Goal: Check status: Verify the current state of an ongoing process or item

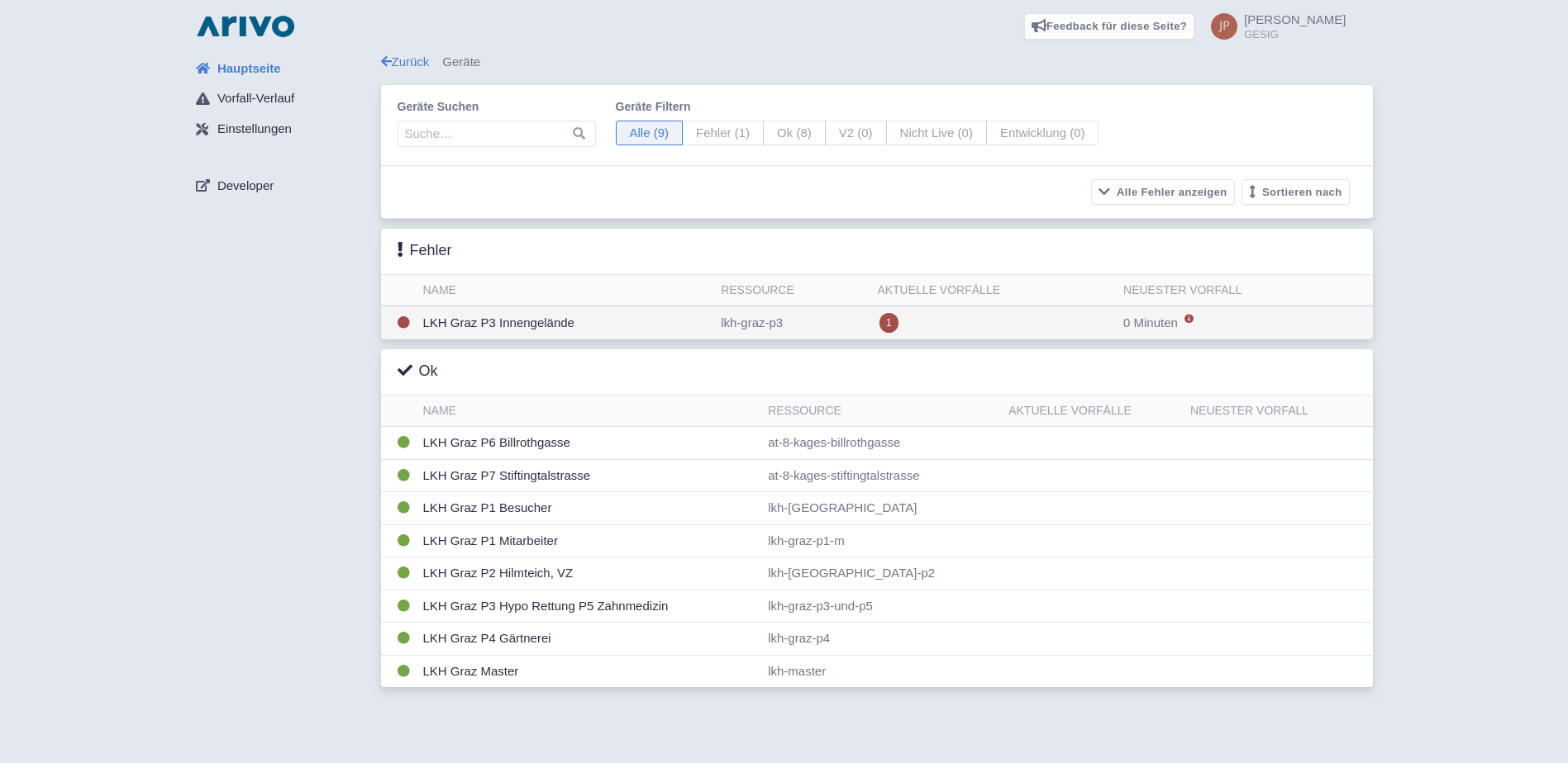
click at [513, 322] on td "LKH Graz P3 Innengelände" at bounding box center [565, 323] width 298 height 34
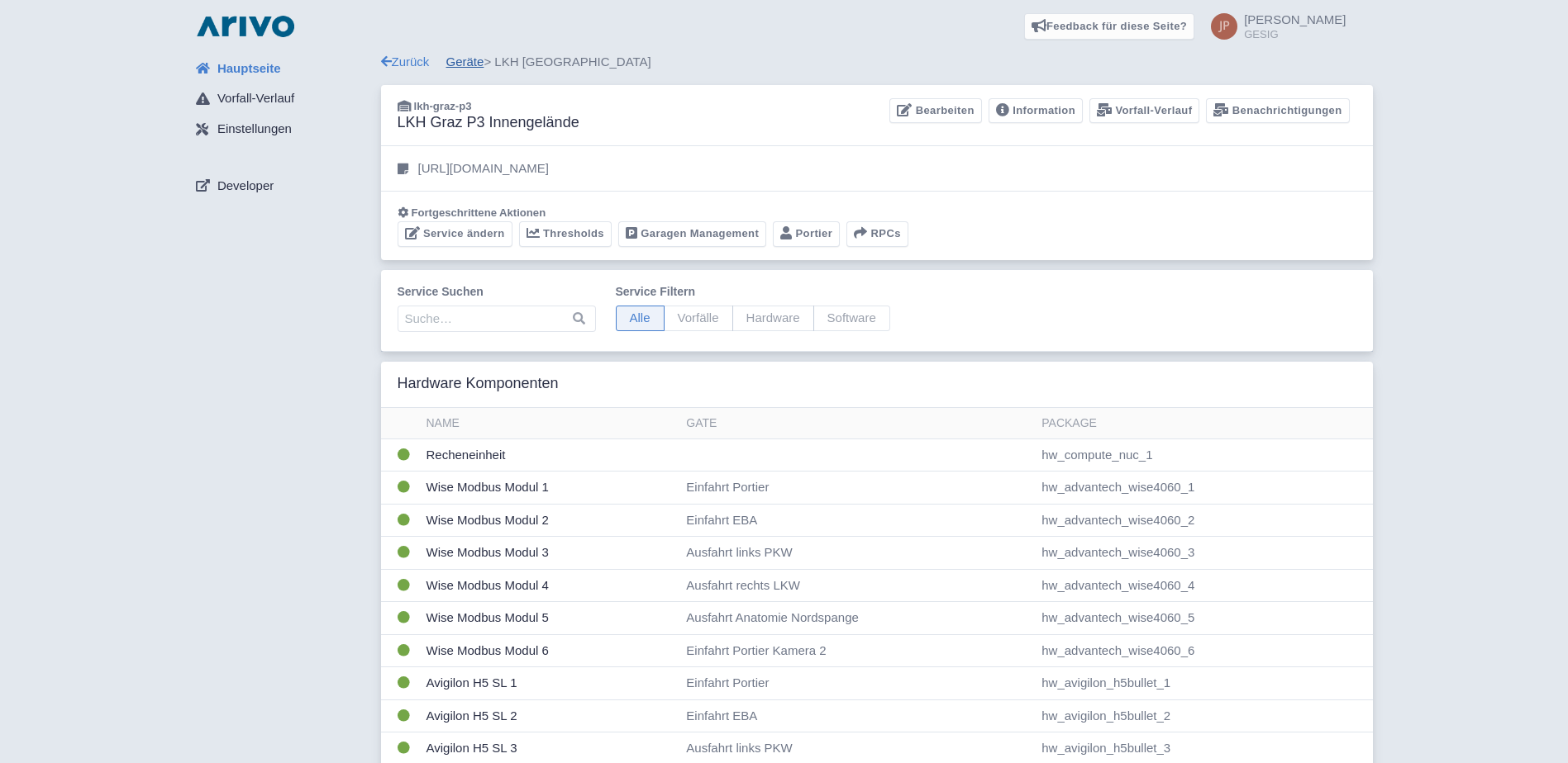
click at [468, 59] on link "Geräte" at bounding box center [464, 61] width 38 height 14
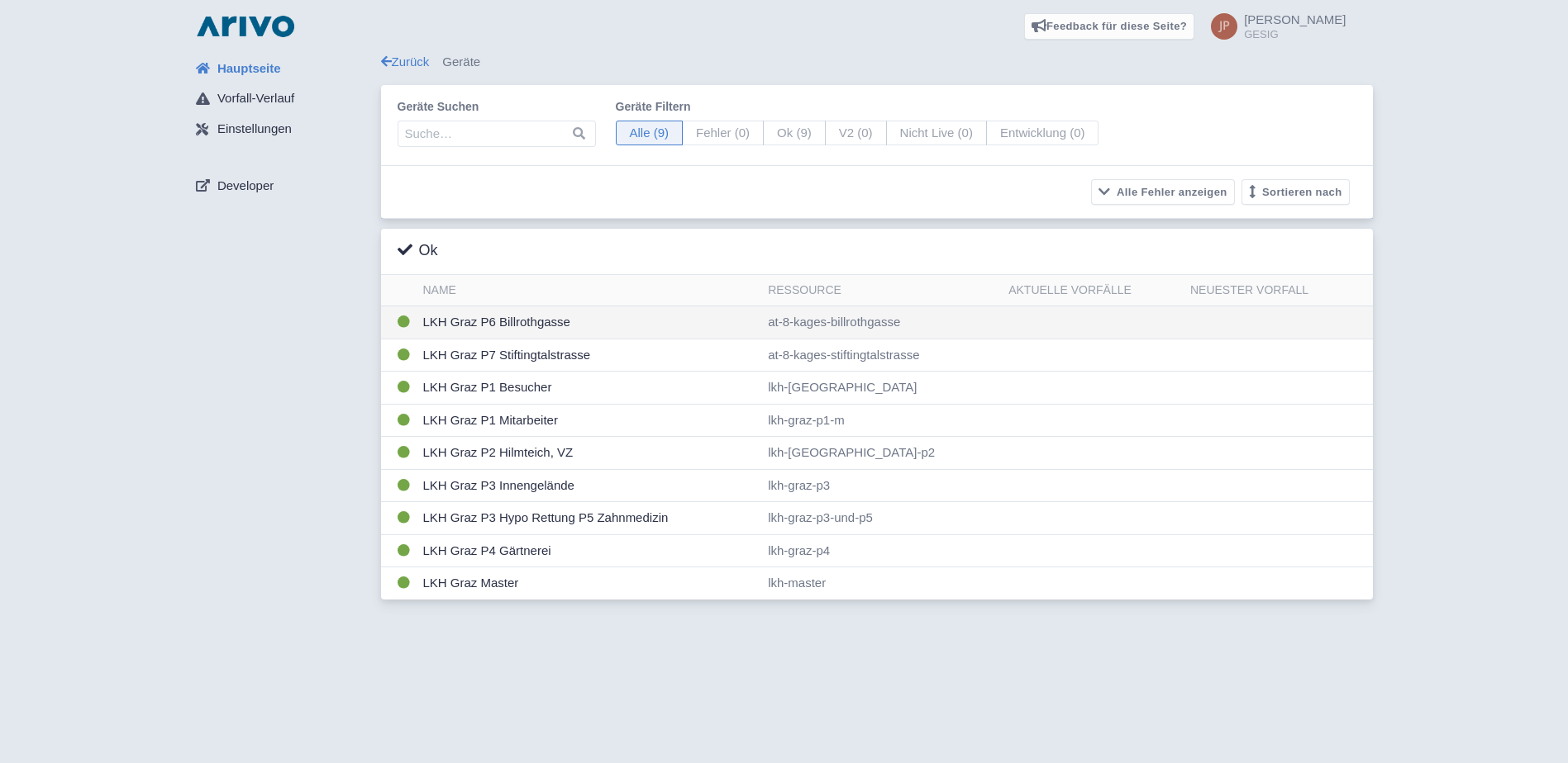
click at [485, 321] on td "LKH Graz P6 Billrothgasse" at bounding box center [589, 323] width 346 height 33
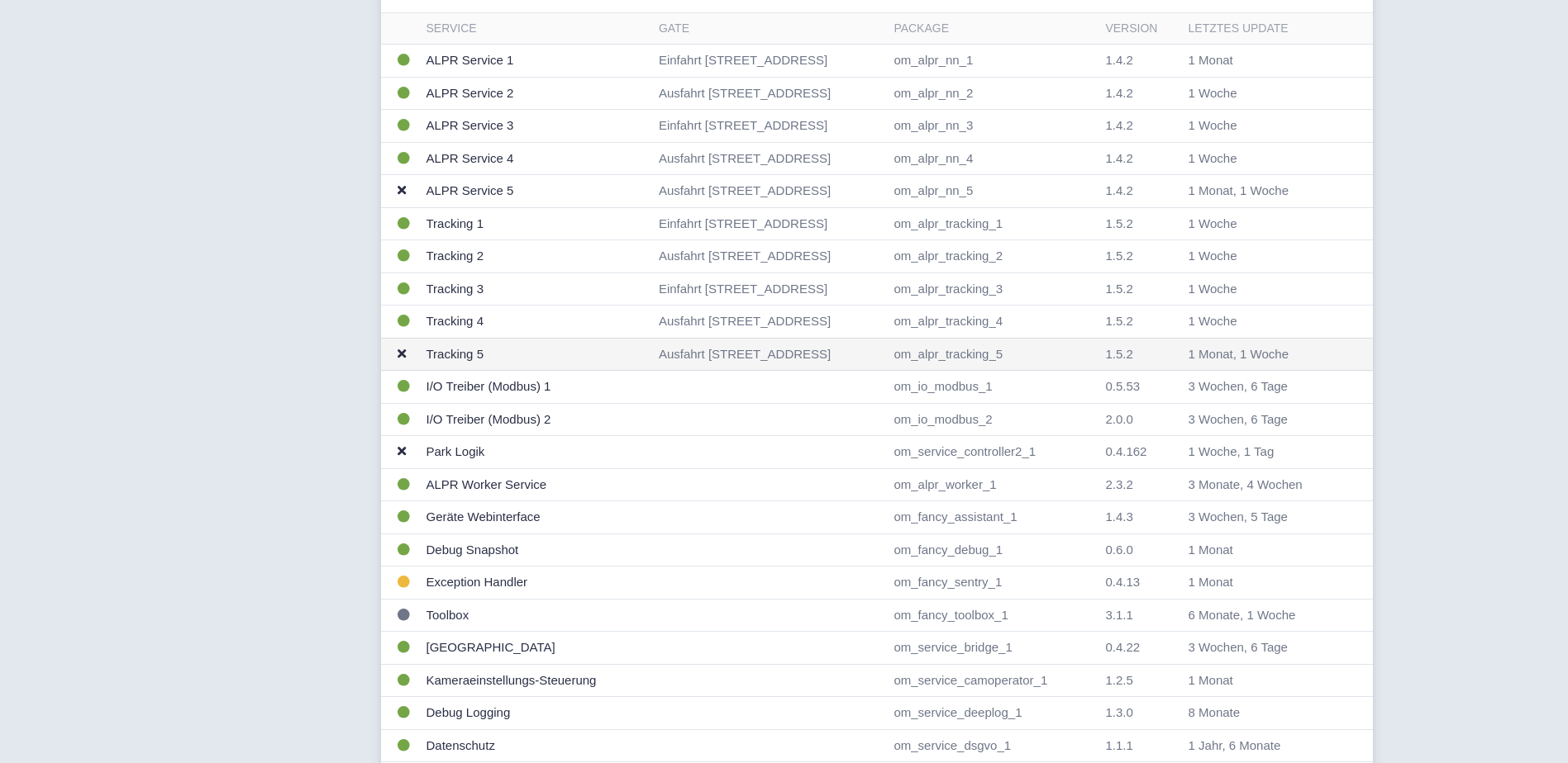
scroll to position [716, 0]
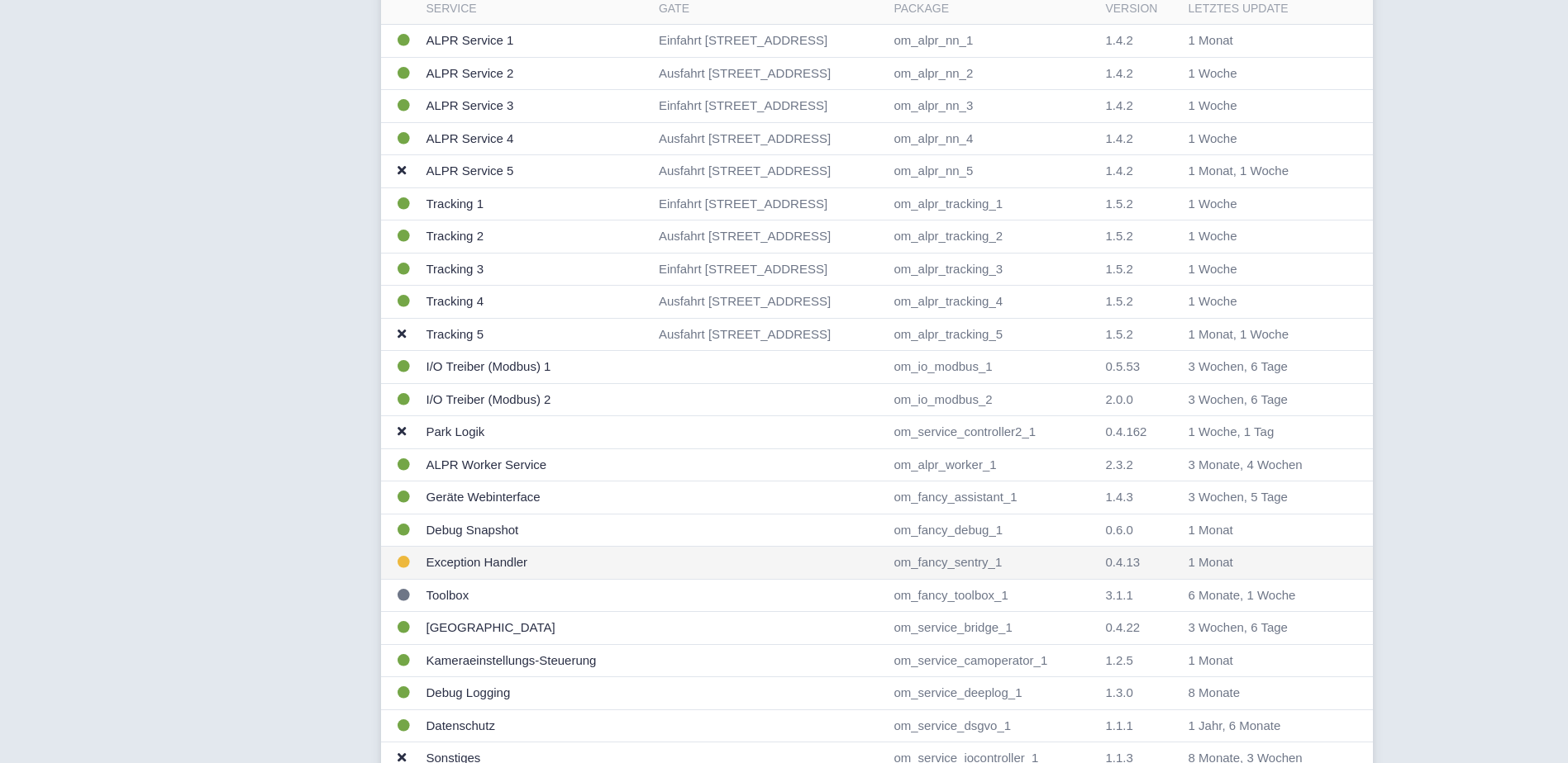
click at [500, 561] on td "Exception Handler" at bounding box center [535, 563] width 233 height 33
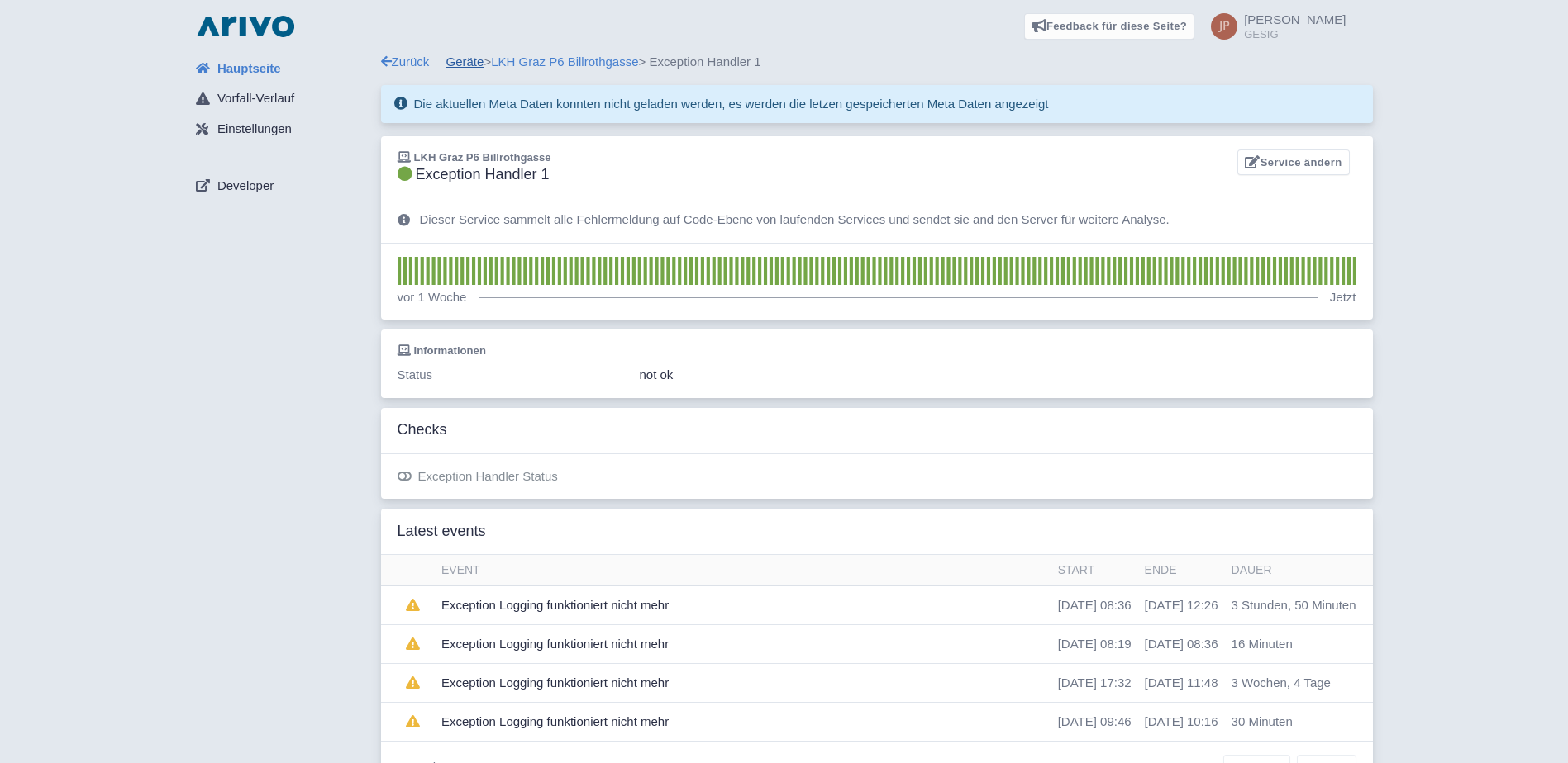
click at [472, 59] on link "Geräte" at bounding box center [464, 61] width 38 height 14
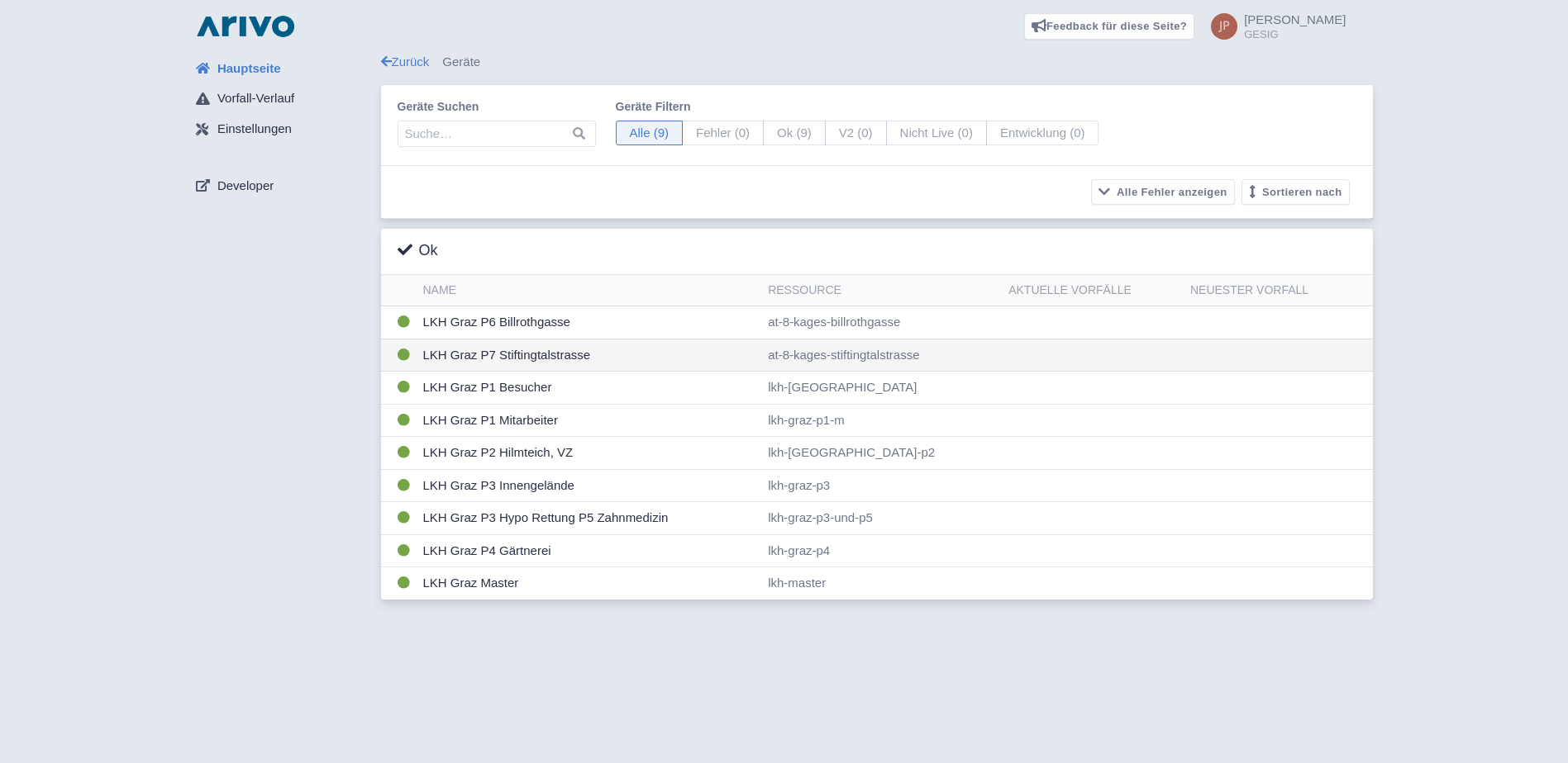
click at [490, 353] on td "LKH Graz P7 Stiftingtalstrasse" at bounding box center [589, 355] width 346 height 33
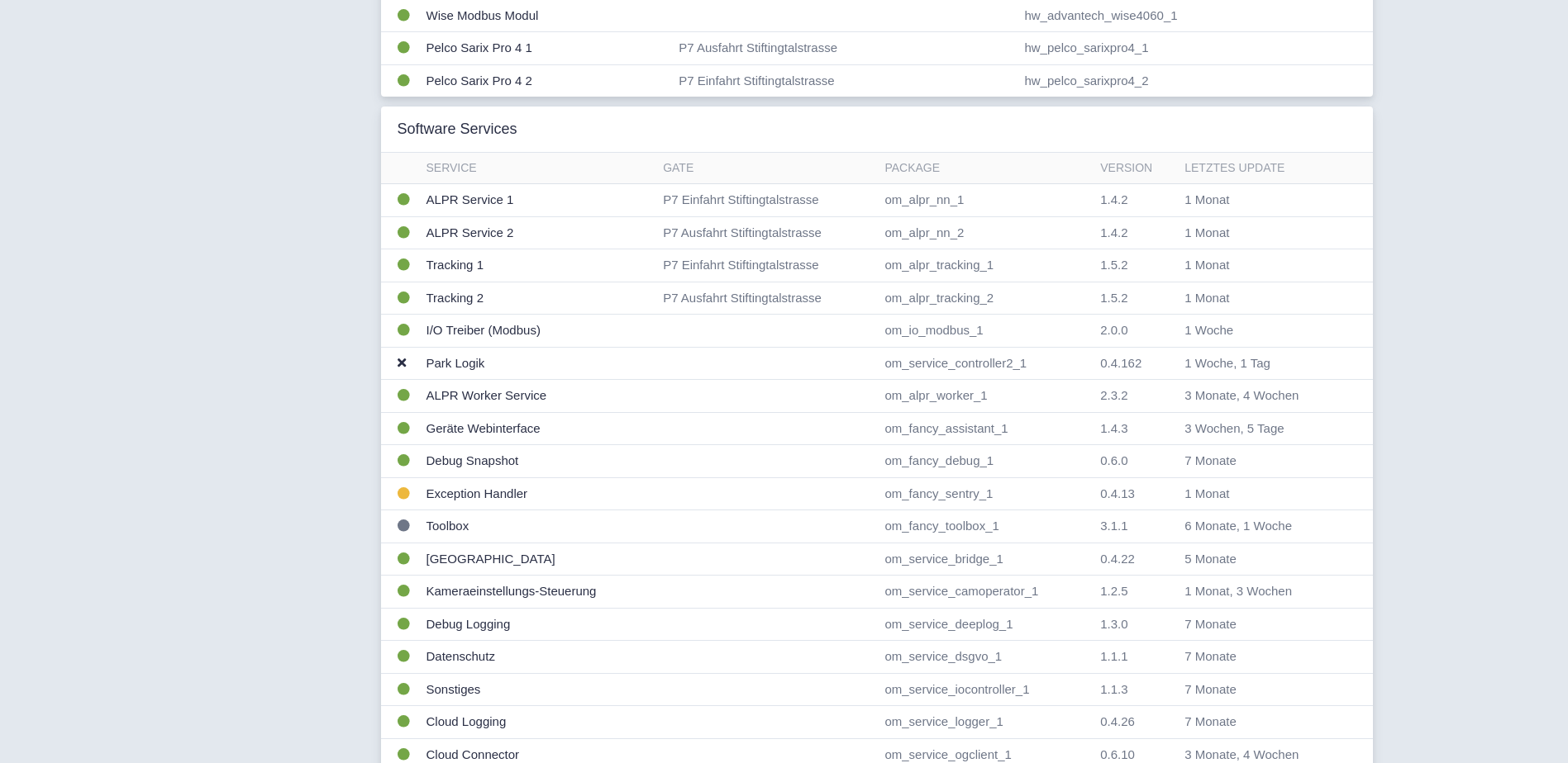
scroll to position [441, 0]
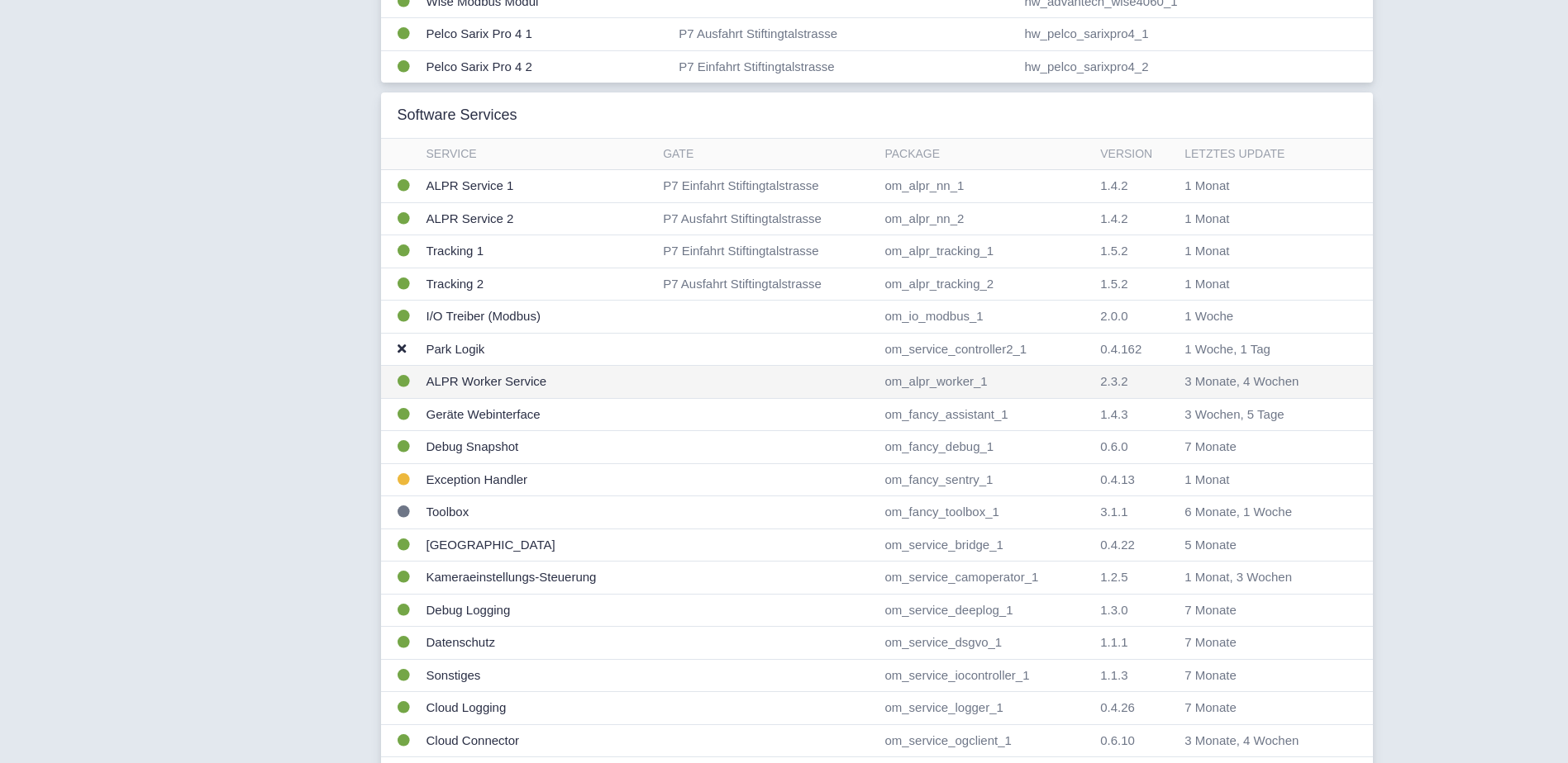
click at [481, 381] on td "ALPR Worker Service" at bounding box center [538, 382] width 237 height 33
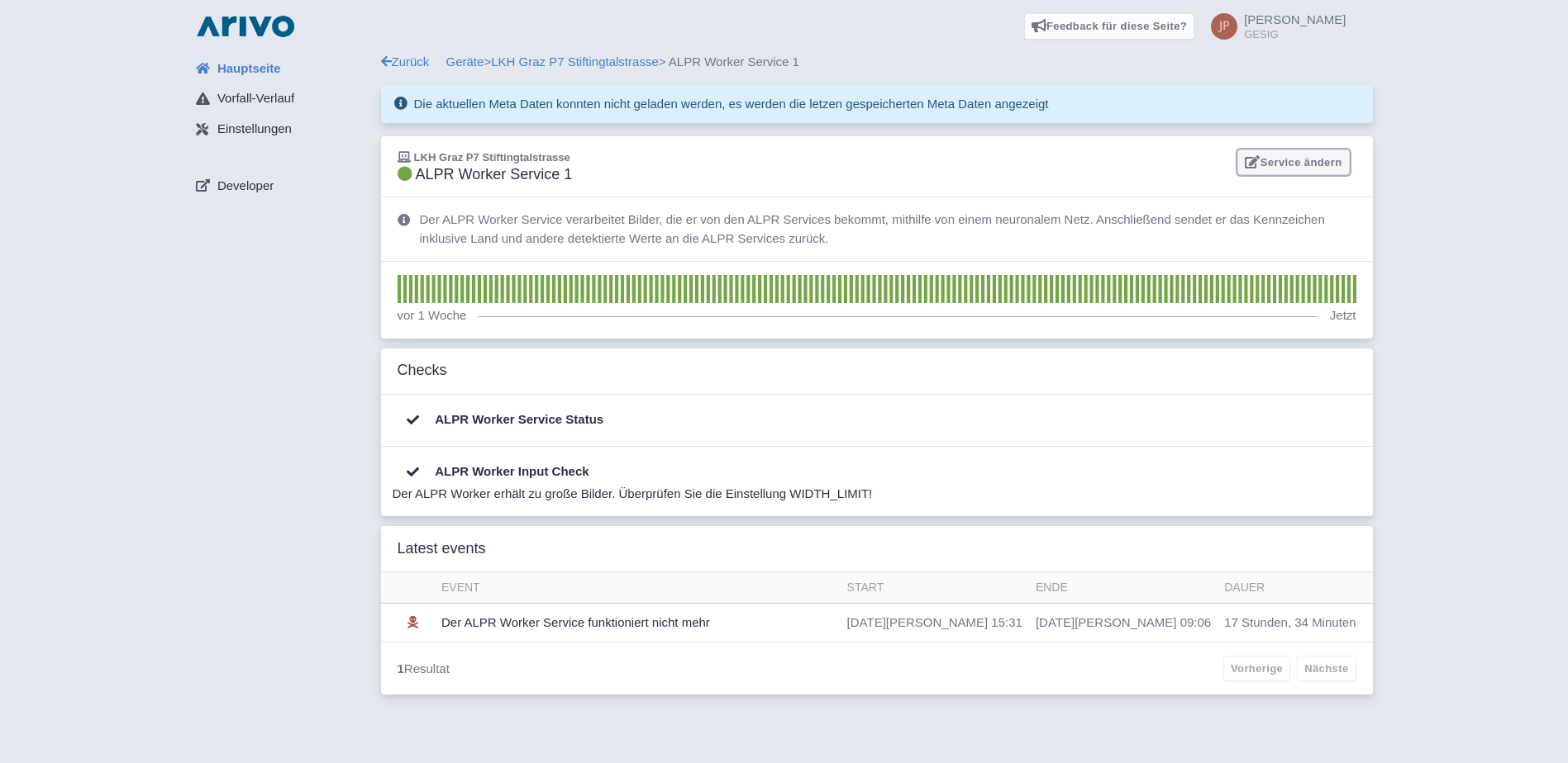
click at [1290, 161] on link "Service ändern" at bounding box center [1293, 163] width 112 height 25
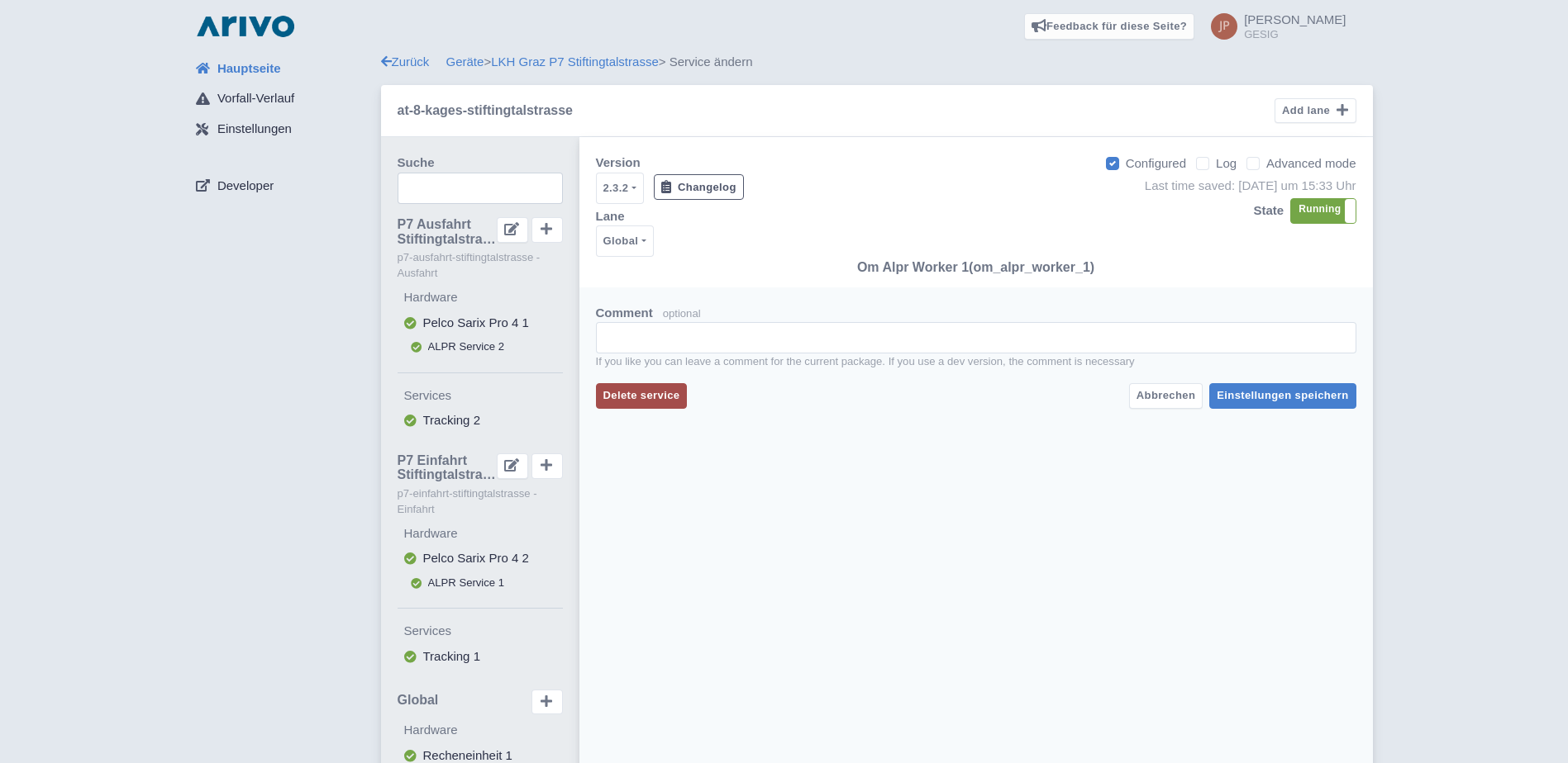
click at [1266, 163] on label "Advanced mode" at bounding box center [1311, 164] width 90 height 19
click at [1266, 163] on input "Advanced mode" at bounding box center [1271, 159] width 11 height 11
checkbox input "true"
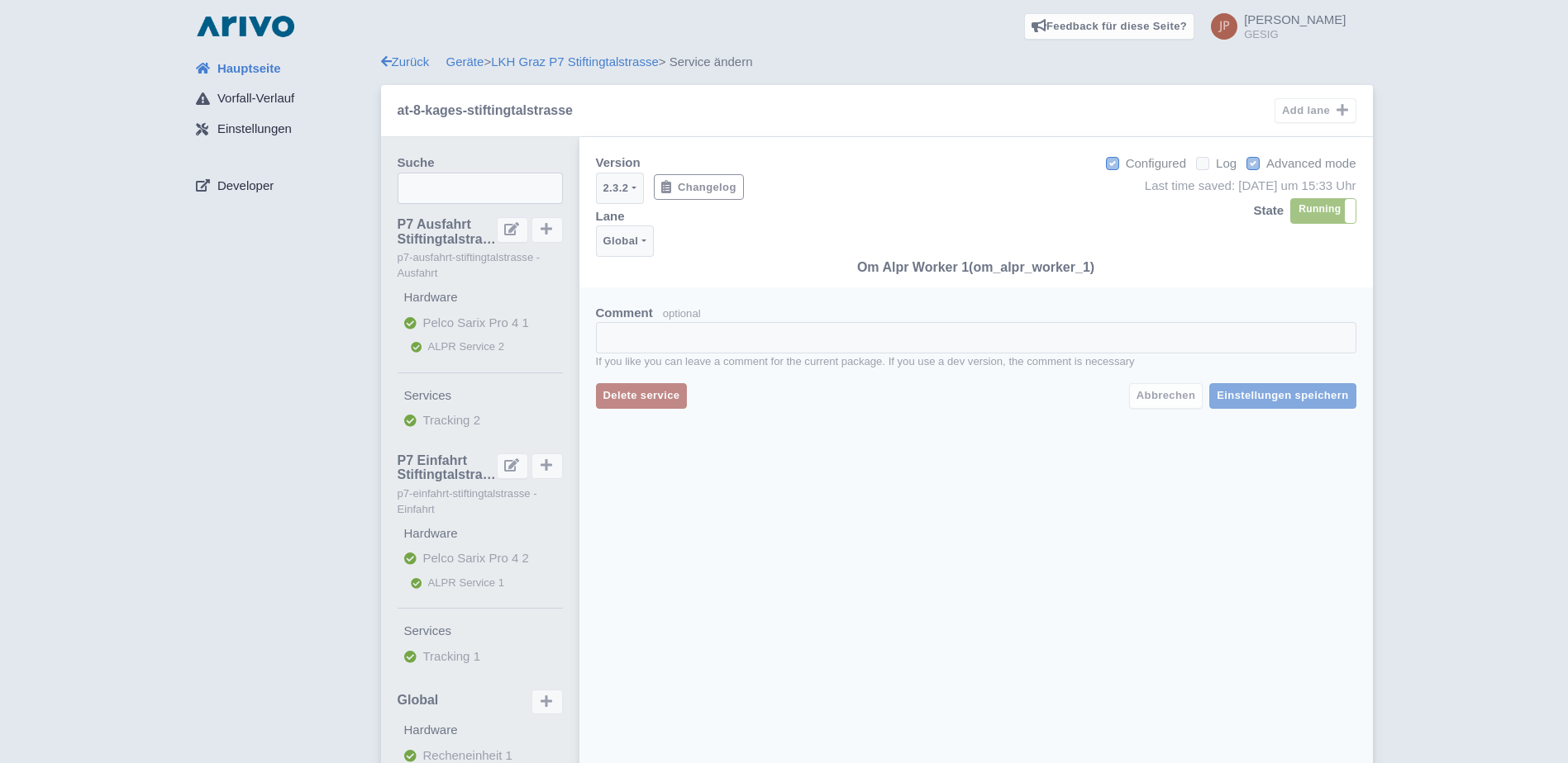
select select
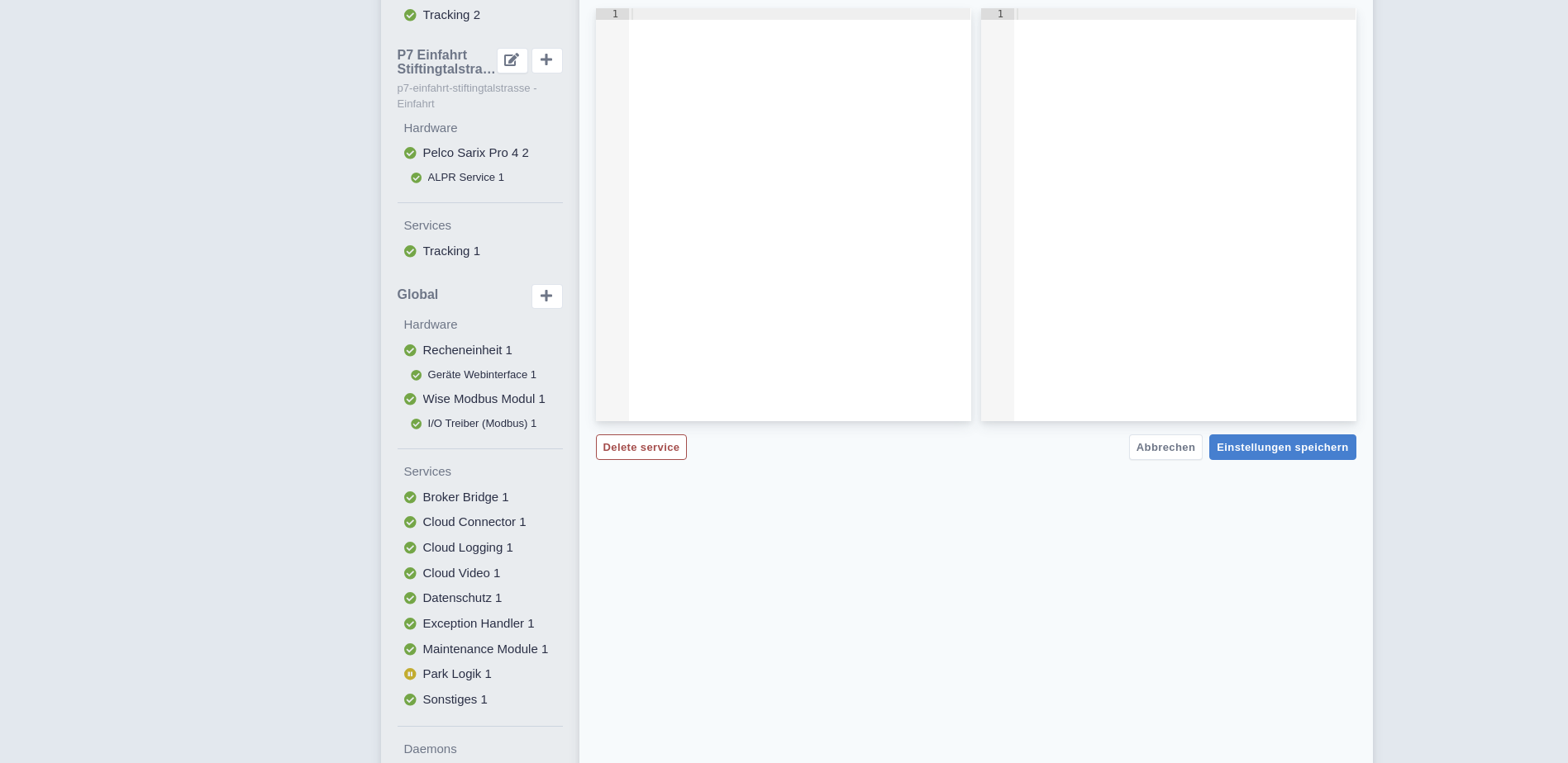
scroll to position [441, 0]
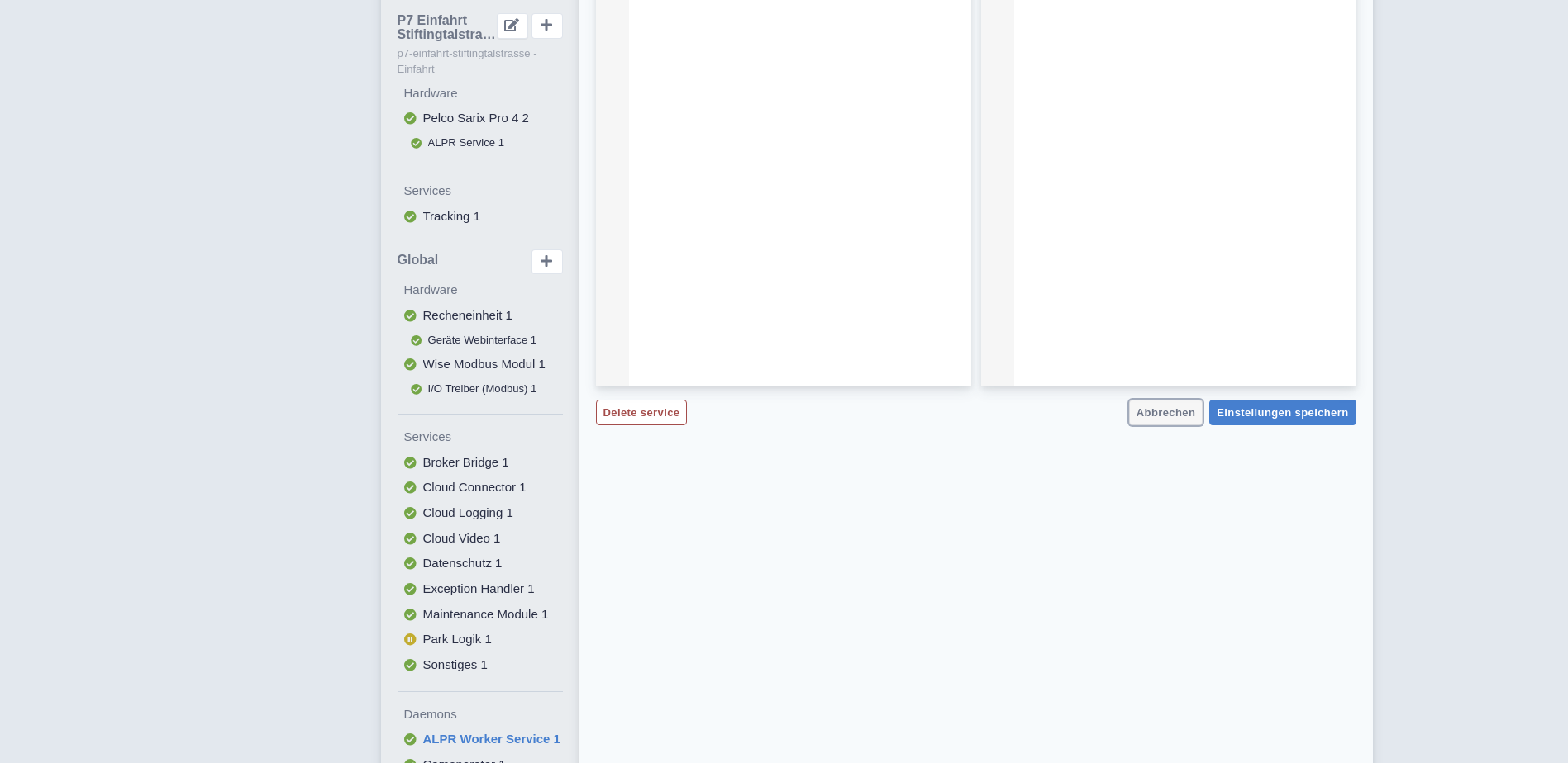
click at [1168, 413] on span "Abbrechen" at bounding box center [1165, 413] width 58 height 13
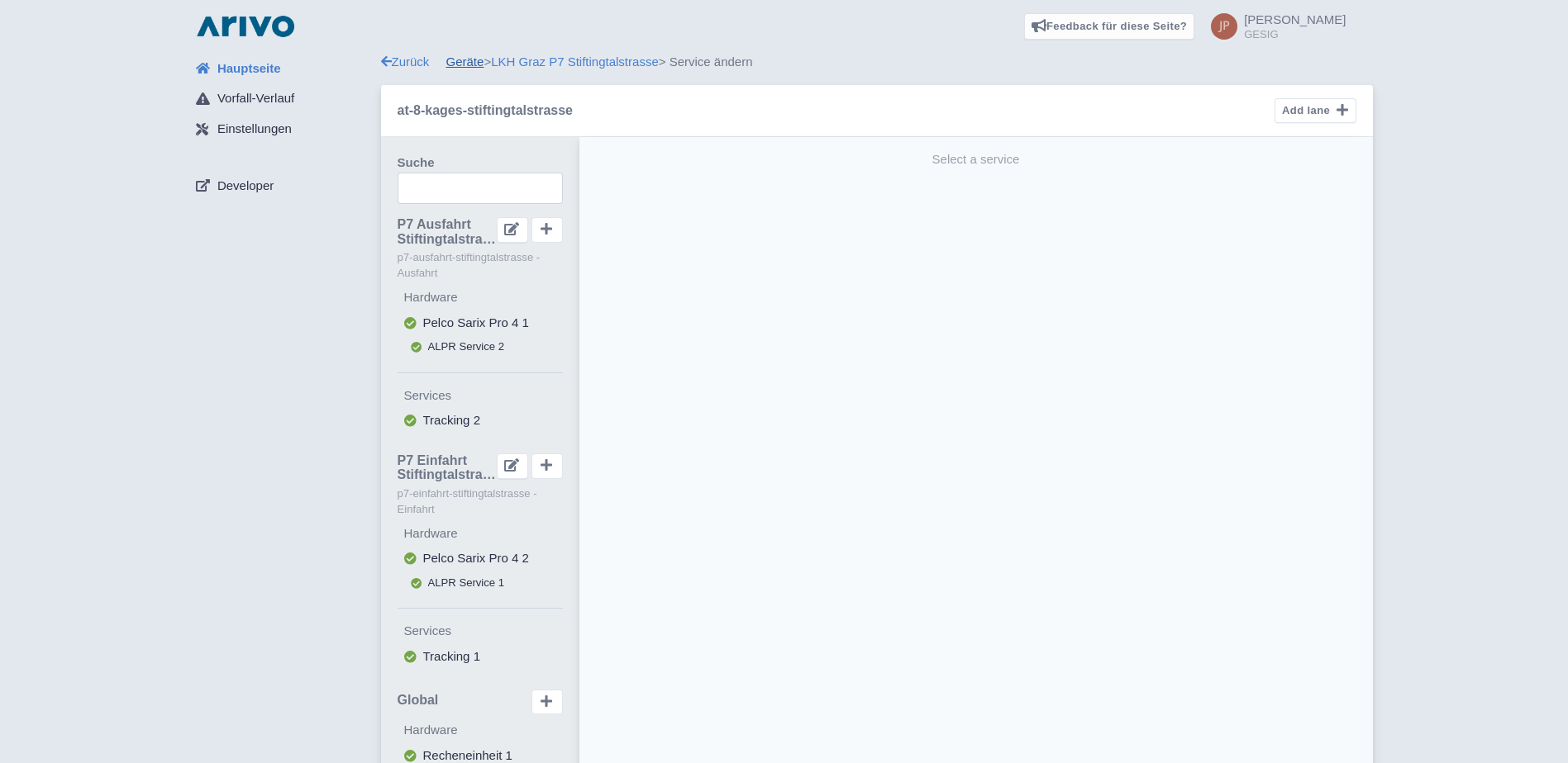
click at [460, 61] on link "Geräte" at bounding box center [464, 61] width 38 height 14
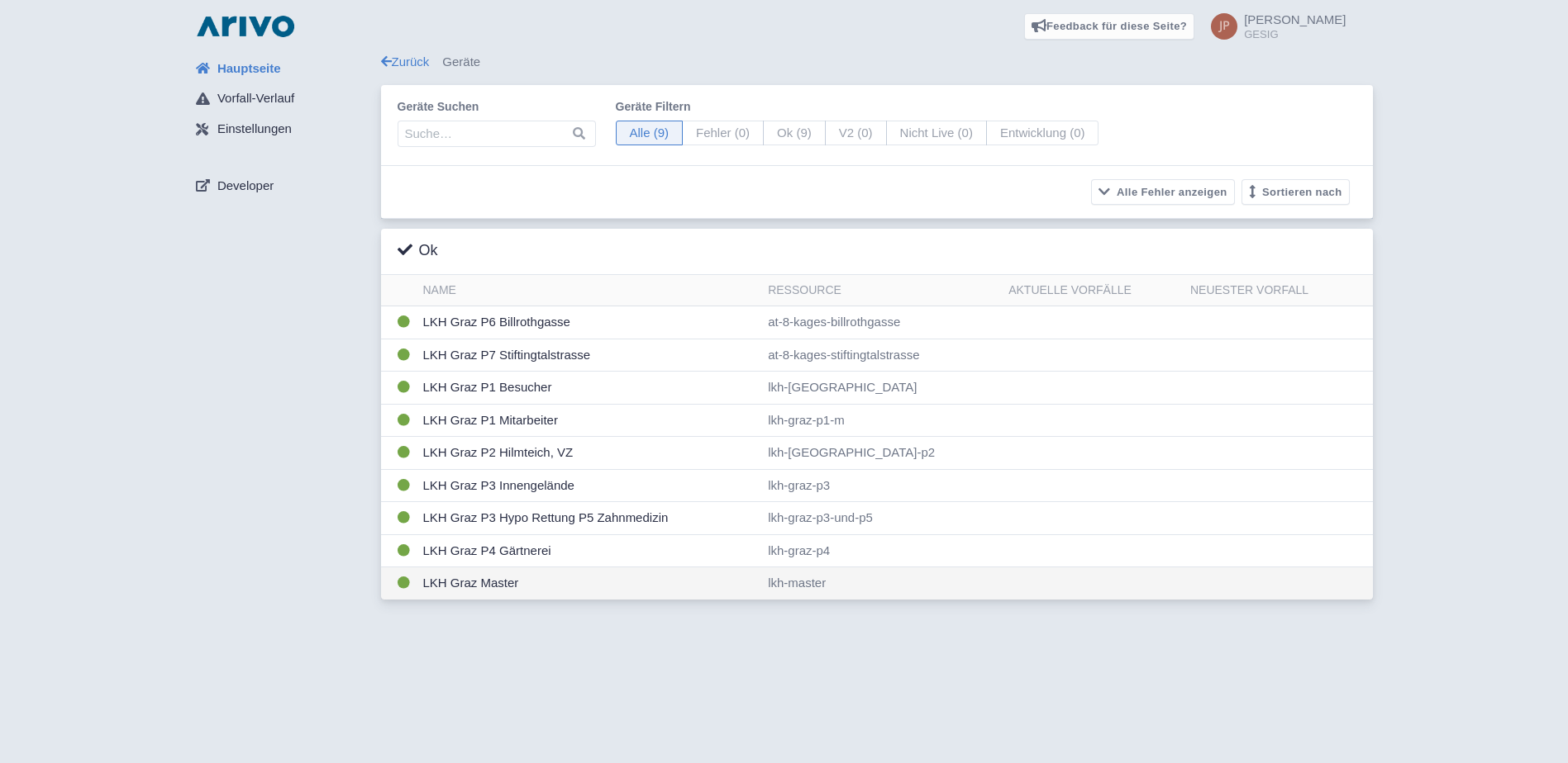
click at [460, 582] on td "LKH Graz Master" at bounding box center [589, 583] width 346 height 32
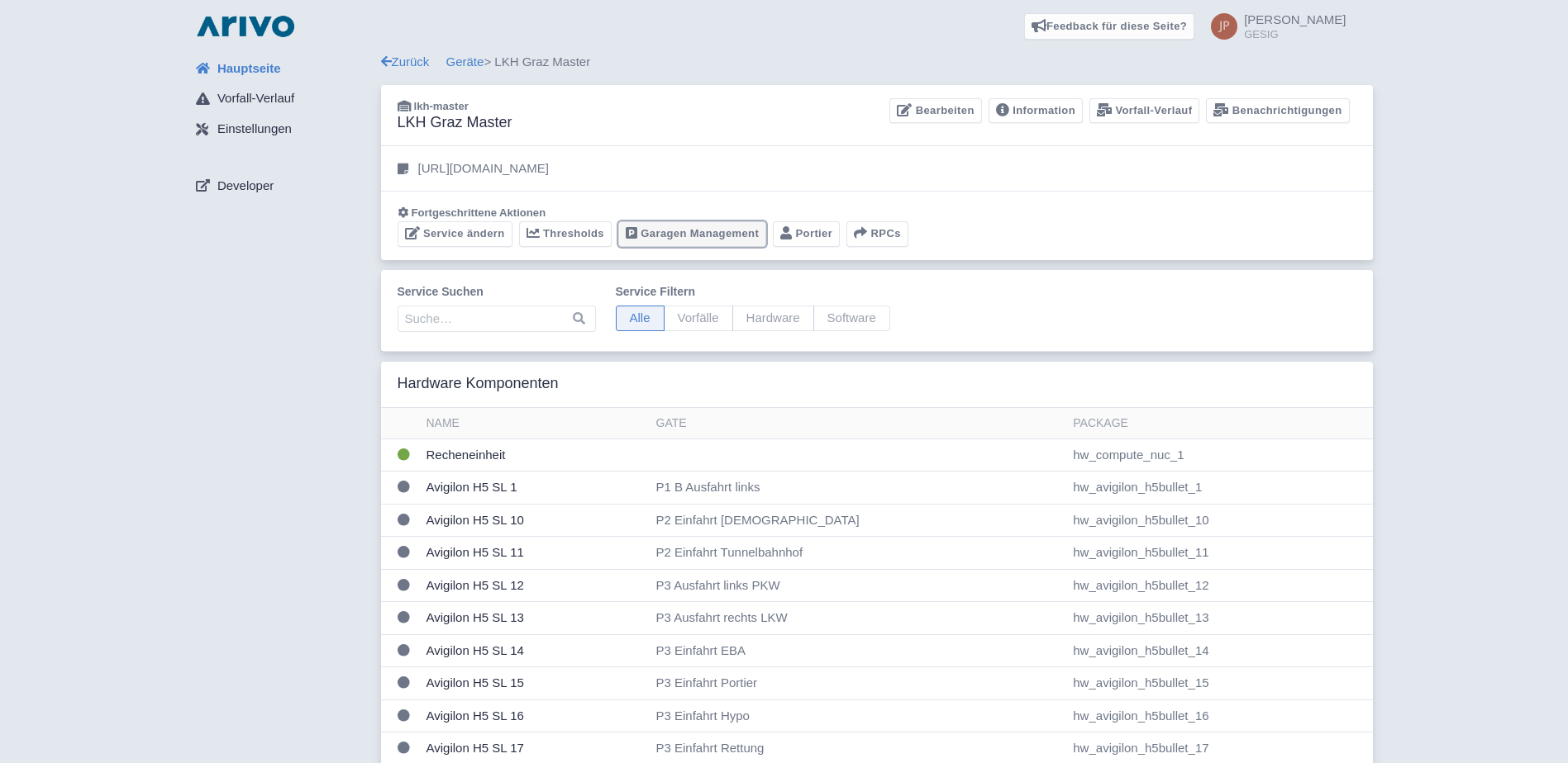
click at [678, 232] on link "Garagen Management" at bounding box center [692, 235] width 148 height 25
